Goal: Task Accomplishment & Management: Use online tool/utility

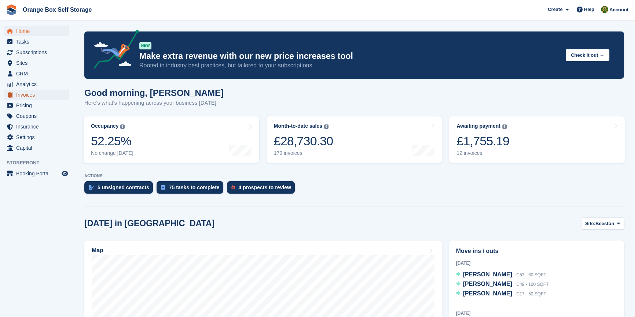
click at [23, 95] on span "Invoices" at bounding box center [38, 95] width 44 height 10
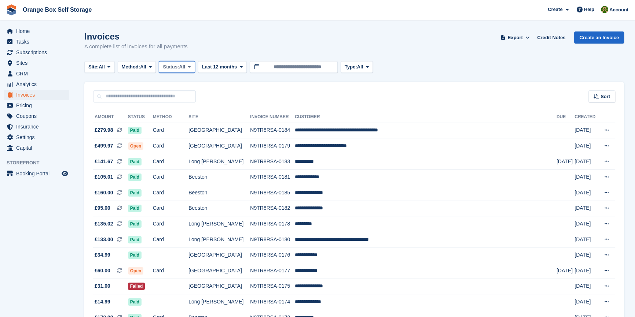
click at [176, 66] on span "Status:" at bounding box center [171, 66] width 16 height 7
click at [184, 123] on link "Open" at bounding box center [194, 123] width 64 height 13
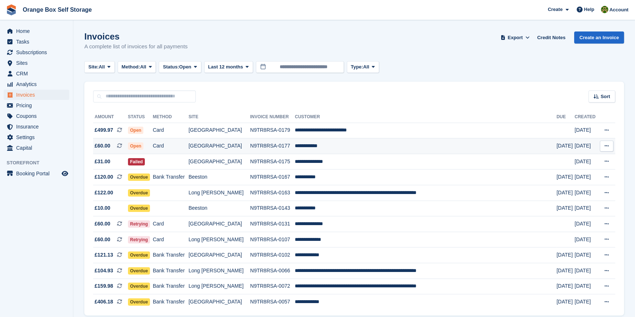
click at [189, 146] on td "Card" at bounding box center [171, 147] width 36 height 16
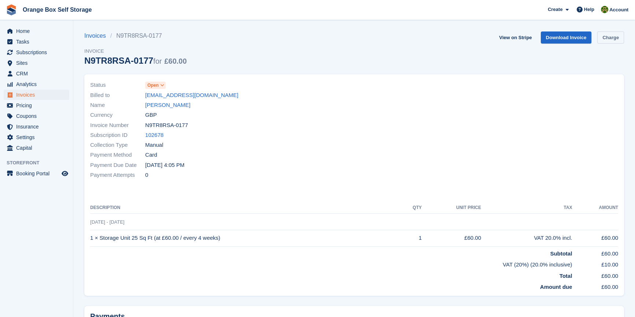
click at [611, 42] on link "Charge" at bounding box center [610, 38] width 27 height 12
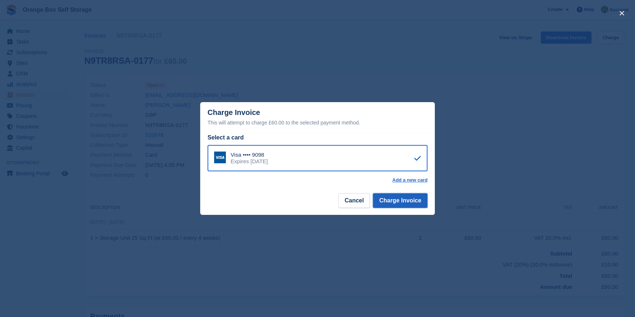
click at [415, 202] on button "Charge Invoice" at bounding box center [400, 200] width 55 height 15
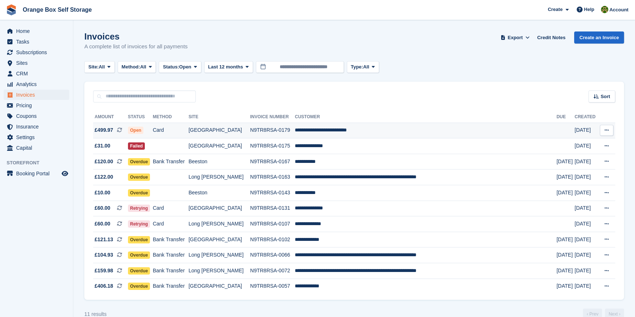
click at [253, 129] on td "N9TR8RSA-0179" at bounding box center [272, 131] width 45 height 16
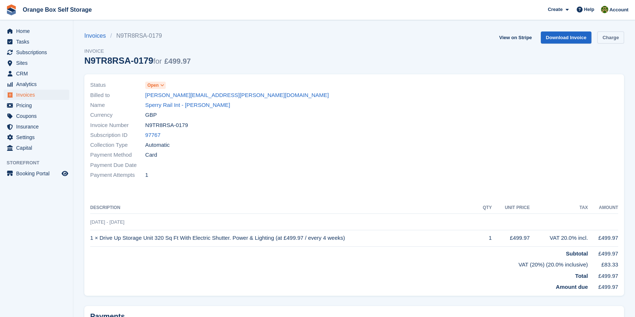
click at [616, 40] on link "Charge" at bounding box center [610, 38] width 27 height 12
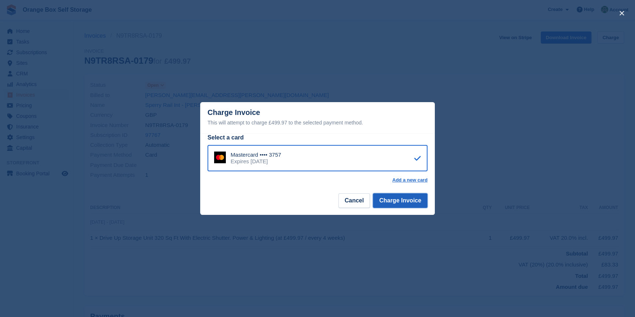
click at [410, 203] on button "Charge Invoice" at bounding box center [400, 200] width 55 height 15
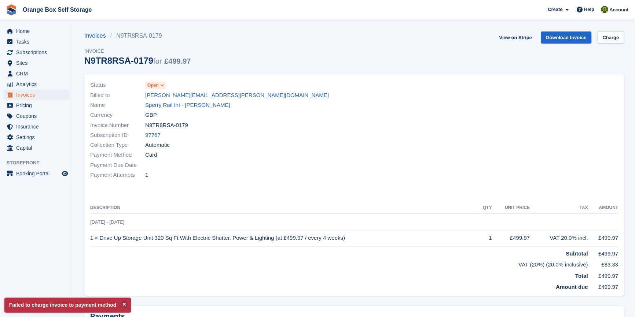
click at [367, 184] on div at bounding box center [488, 130] width 268 height 109
